Goal: Navigation & Orientation: Find specific page/section

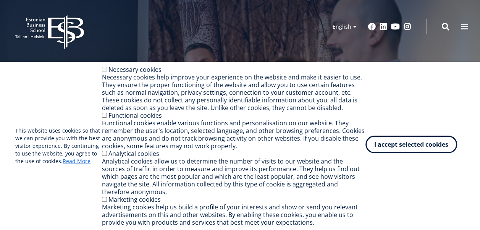
click at [394, 144] on button "I accept selected cookies" at bounding box center [411, 144] width 92 height 18
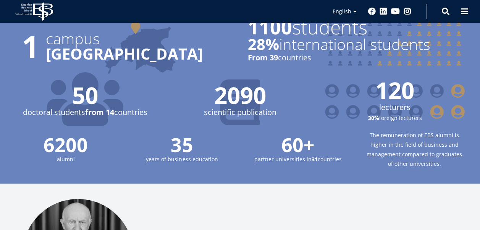
scroll to position [1005, 0]
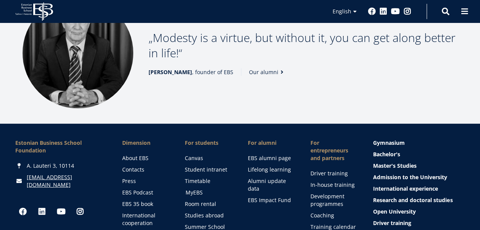
click at [193, 189] on link "MyEBS" at bounding box center [208, 193] width 47 height 8
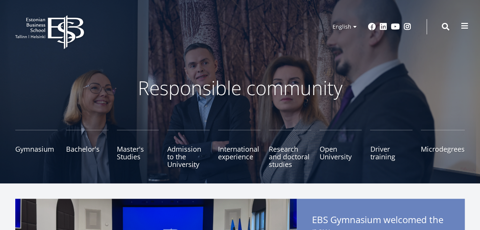
click at [467, 25] on span at bounding box center [465, 26] width 8 height 8
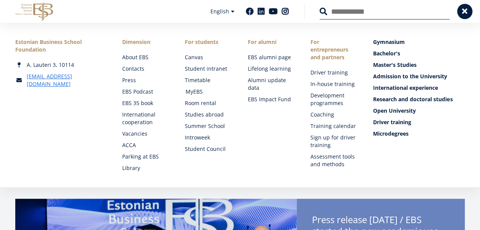
click at [203, 89] on link "MyEBS" at bounding box center [208, 92] width 47 height 8
